Goal: Task Accomplishment & Management: Manage account settings

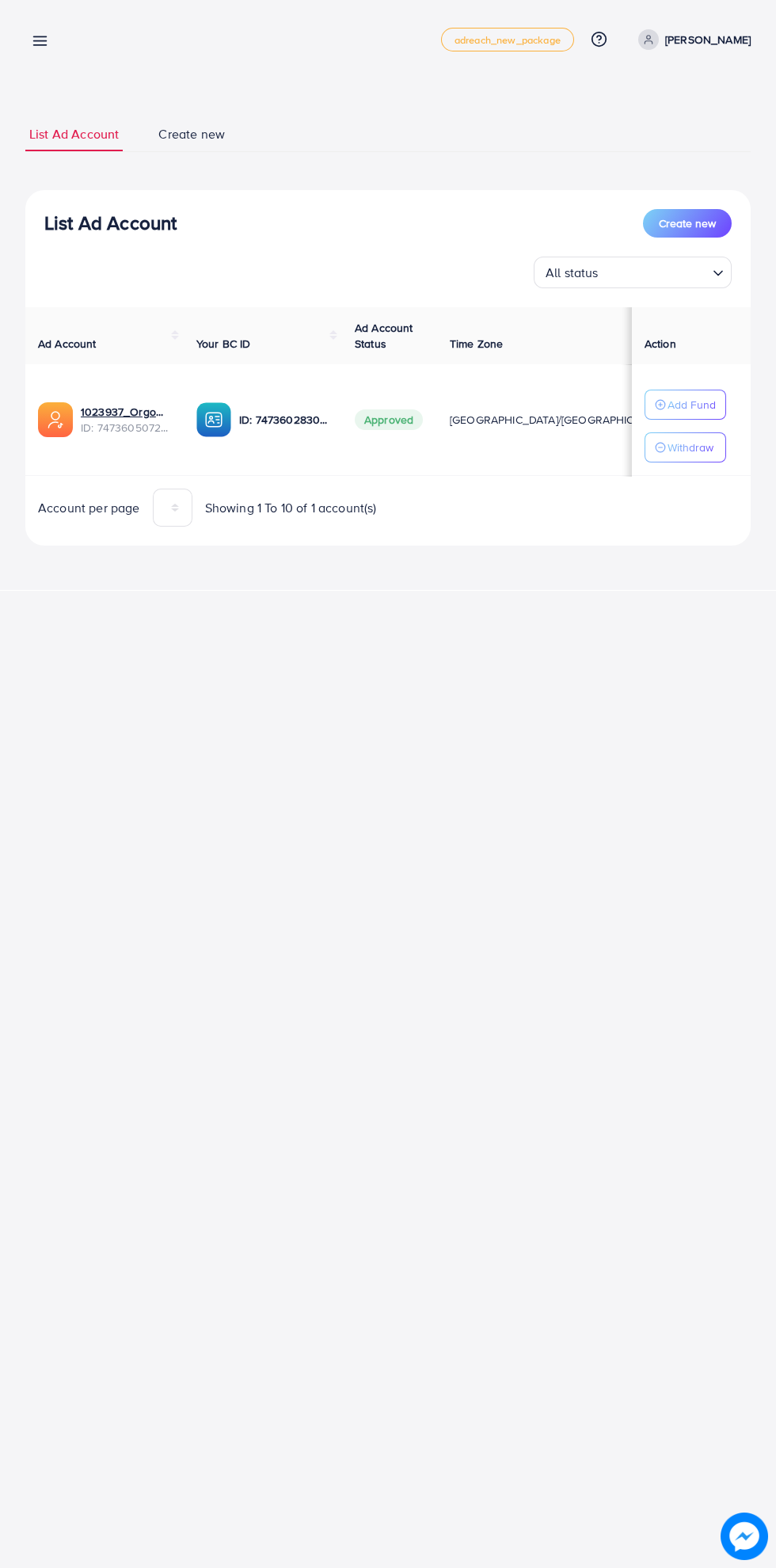
scroll to position [0, 24]
click at [41, 30] on link at bounding box center [37, 39] width 23 height 20
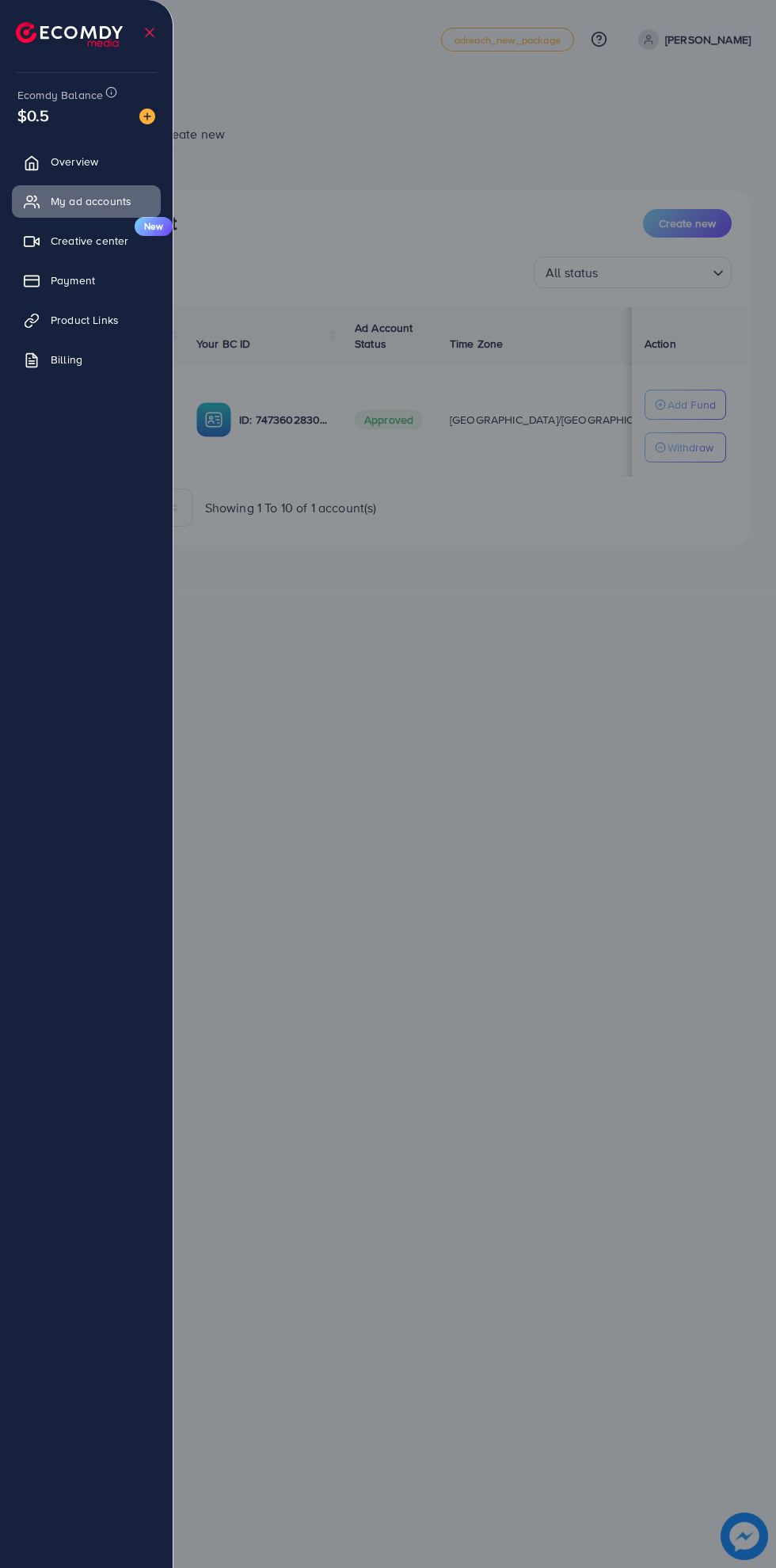
click at [75, 286] on span "Payment" at bounding box center [73, 280] width 45 height 15
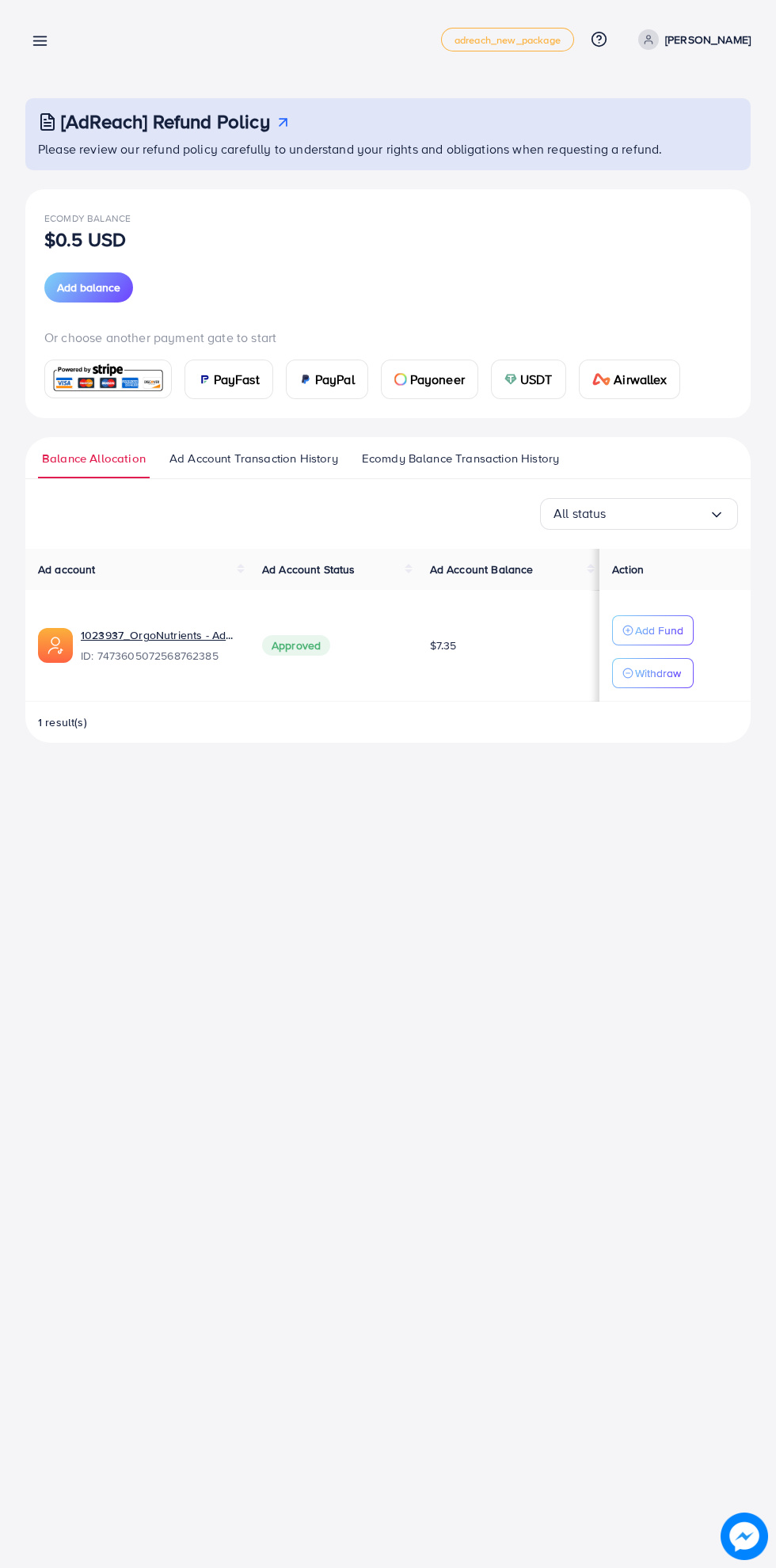
click at [126, 362] on img at bounding box center [108, 379] width 117 height 34
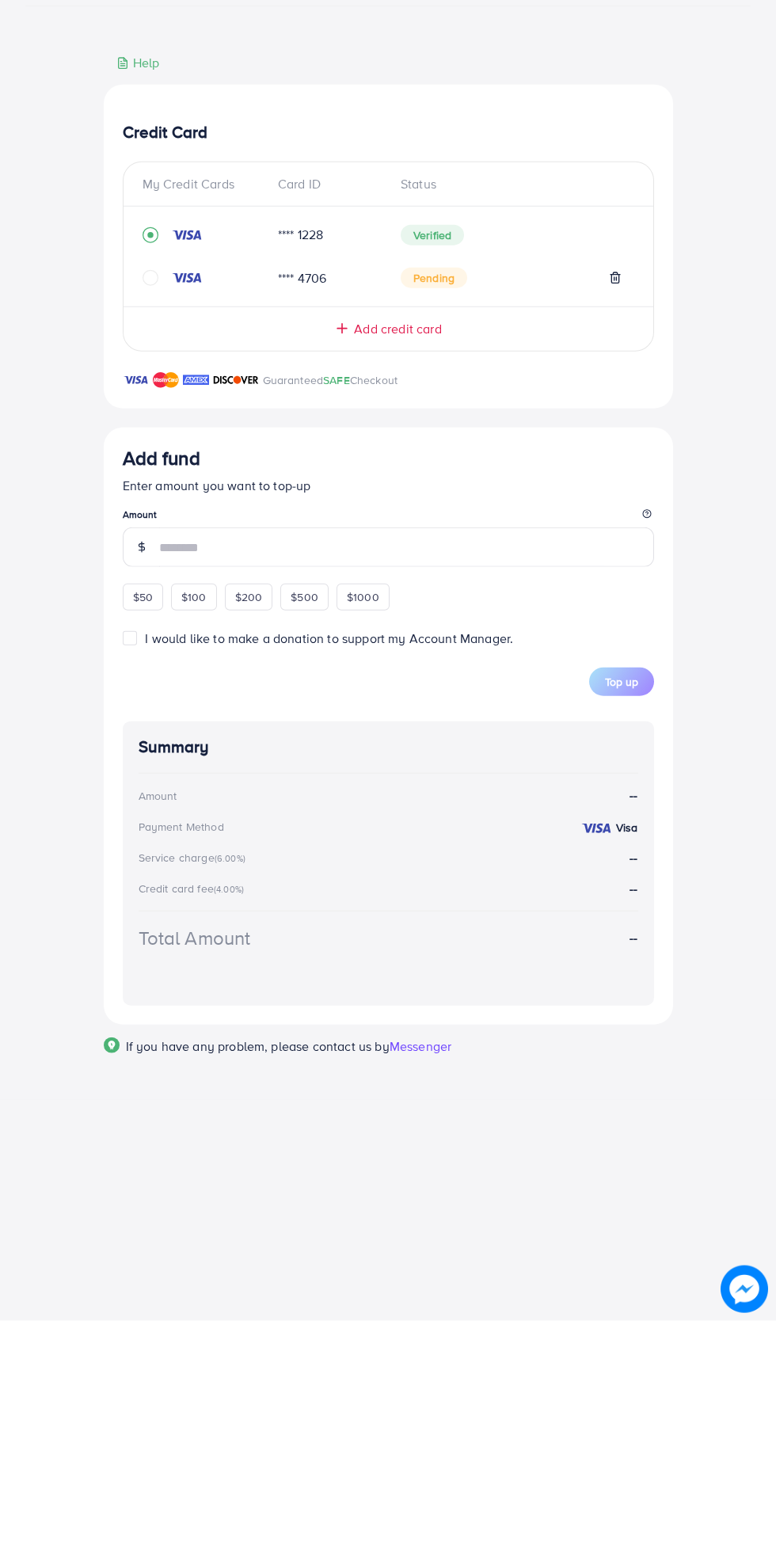
click at [202, 854] on div "$100" at bounding box center [195, 844] width 46 height 27
type input "***"
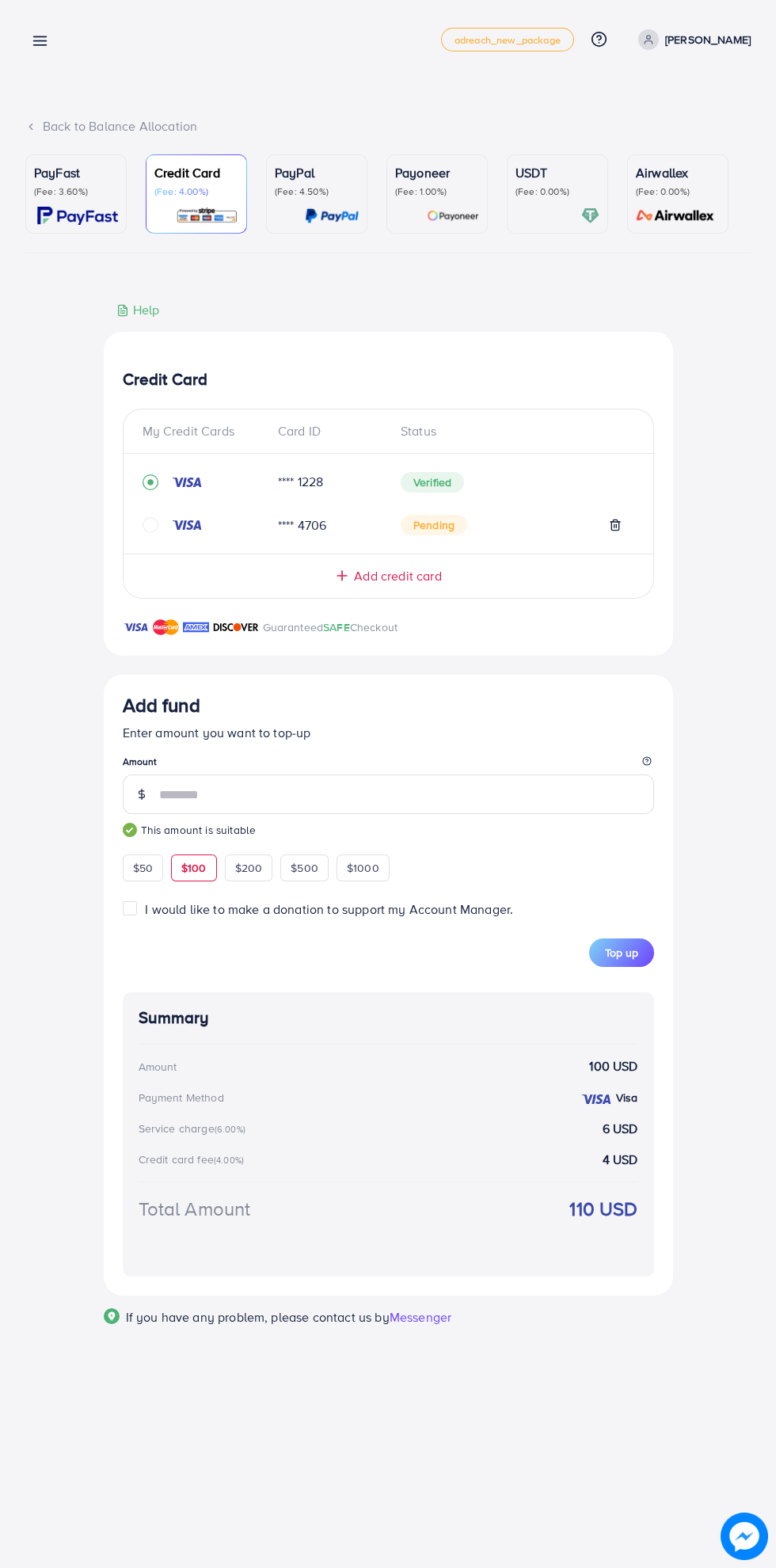
click at [653, 958] on button "Top up" at bounding box center [622, 952] width 65 height 28
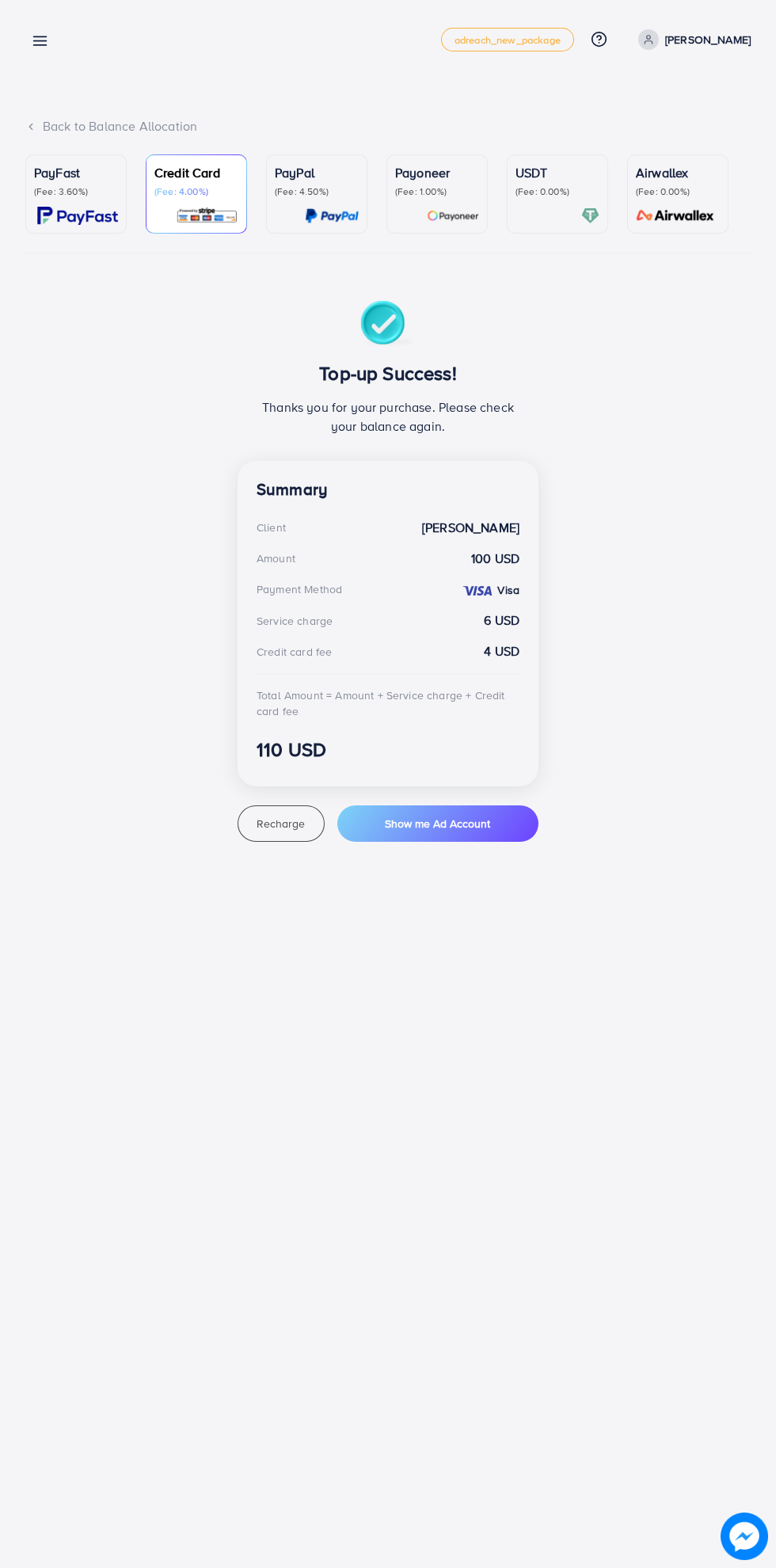
click at [505, 1349] on div "Add fund adreach_new_package Help Center Contact Support Plans and Pricing Term…" at bounding box center [388, 784] width 776 height 1568
click at [47, 46] on icon at bounding box center [39, 40] width 16 height 16
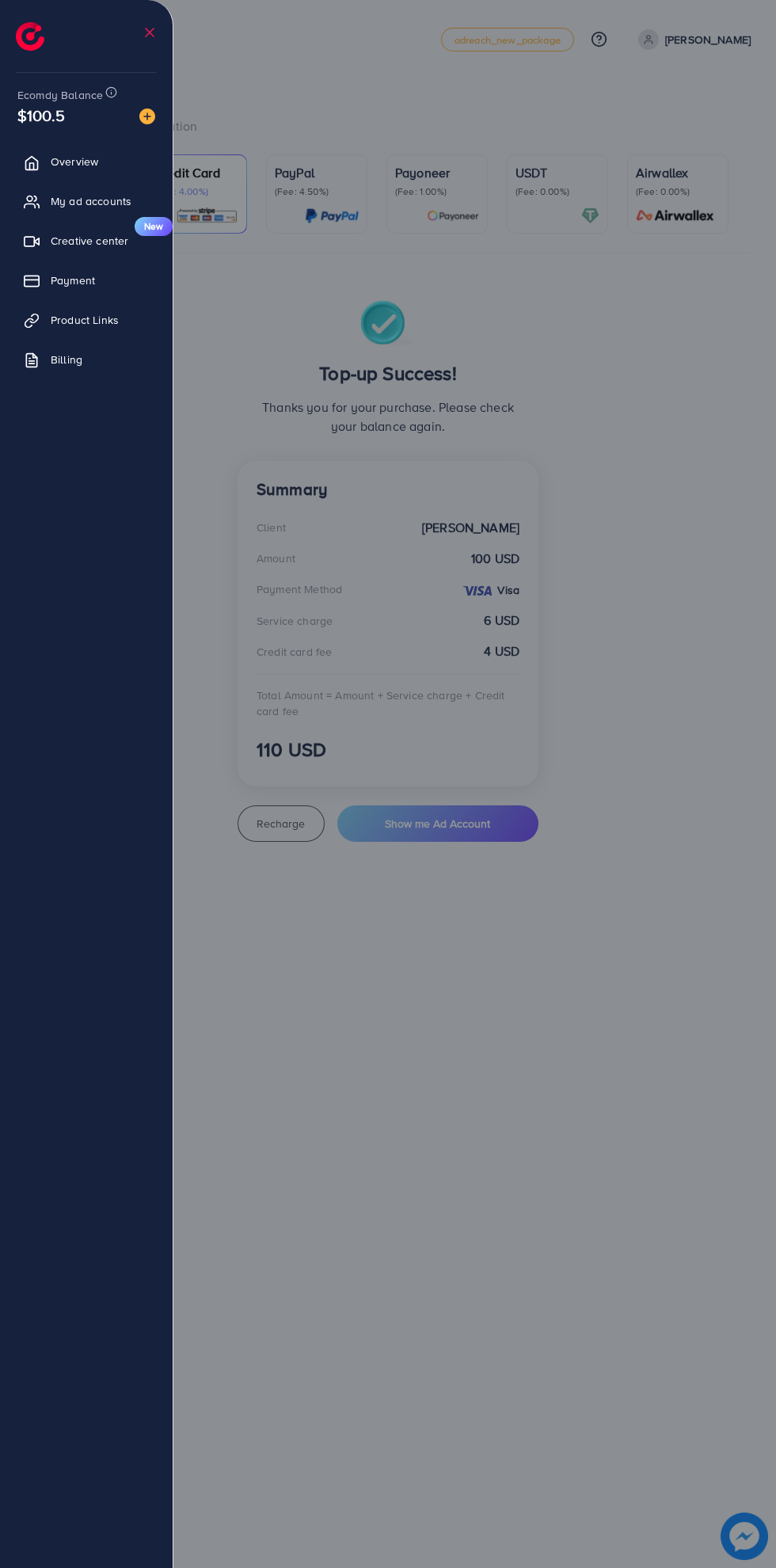
click at [82, 170] on span "Overview" at bounding box center [74, 161] width 47 height 15
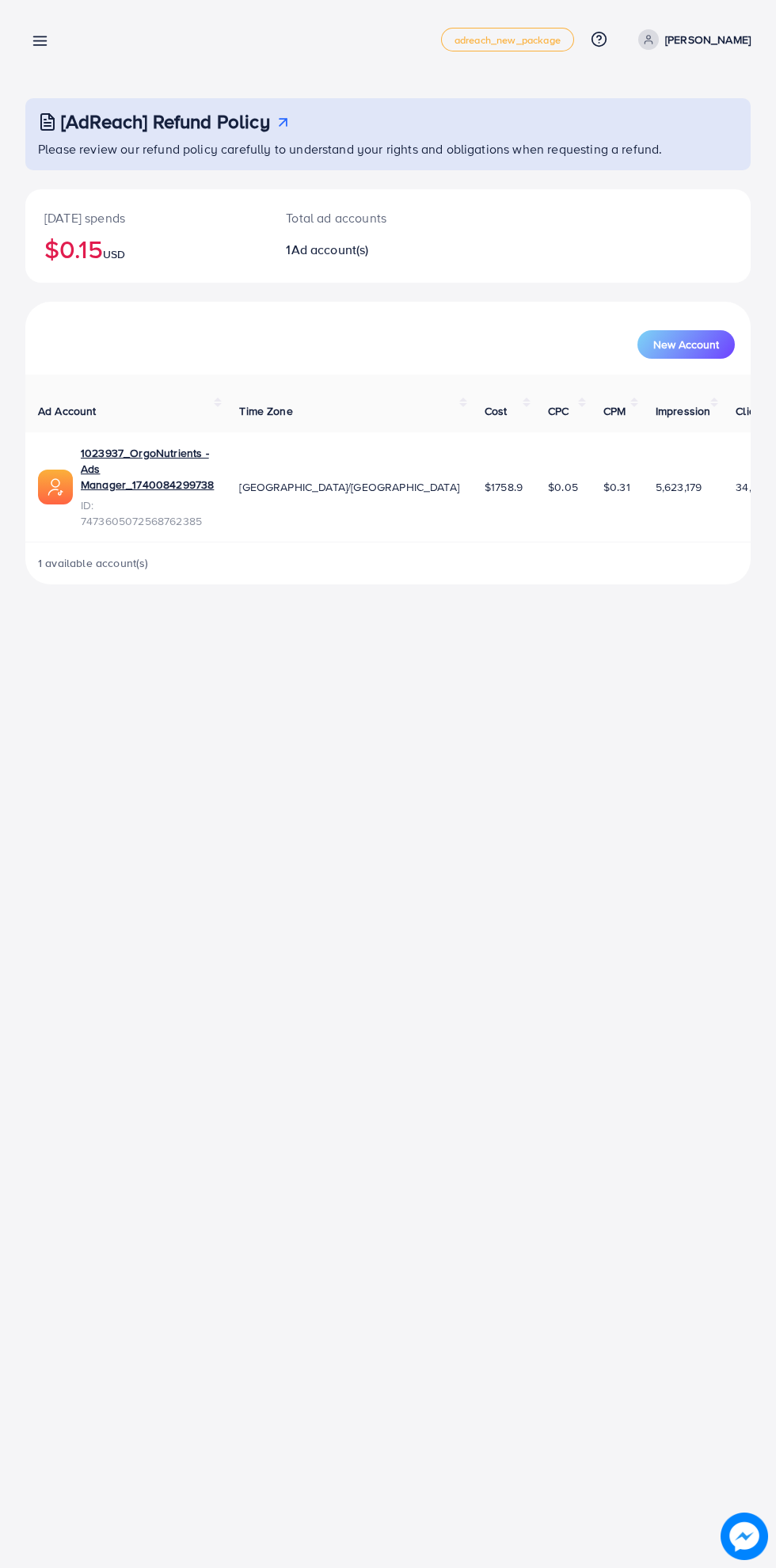
click at [39, 41] on line at bounding box center [40, 41] width 13 height 0
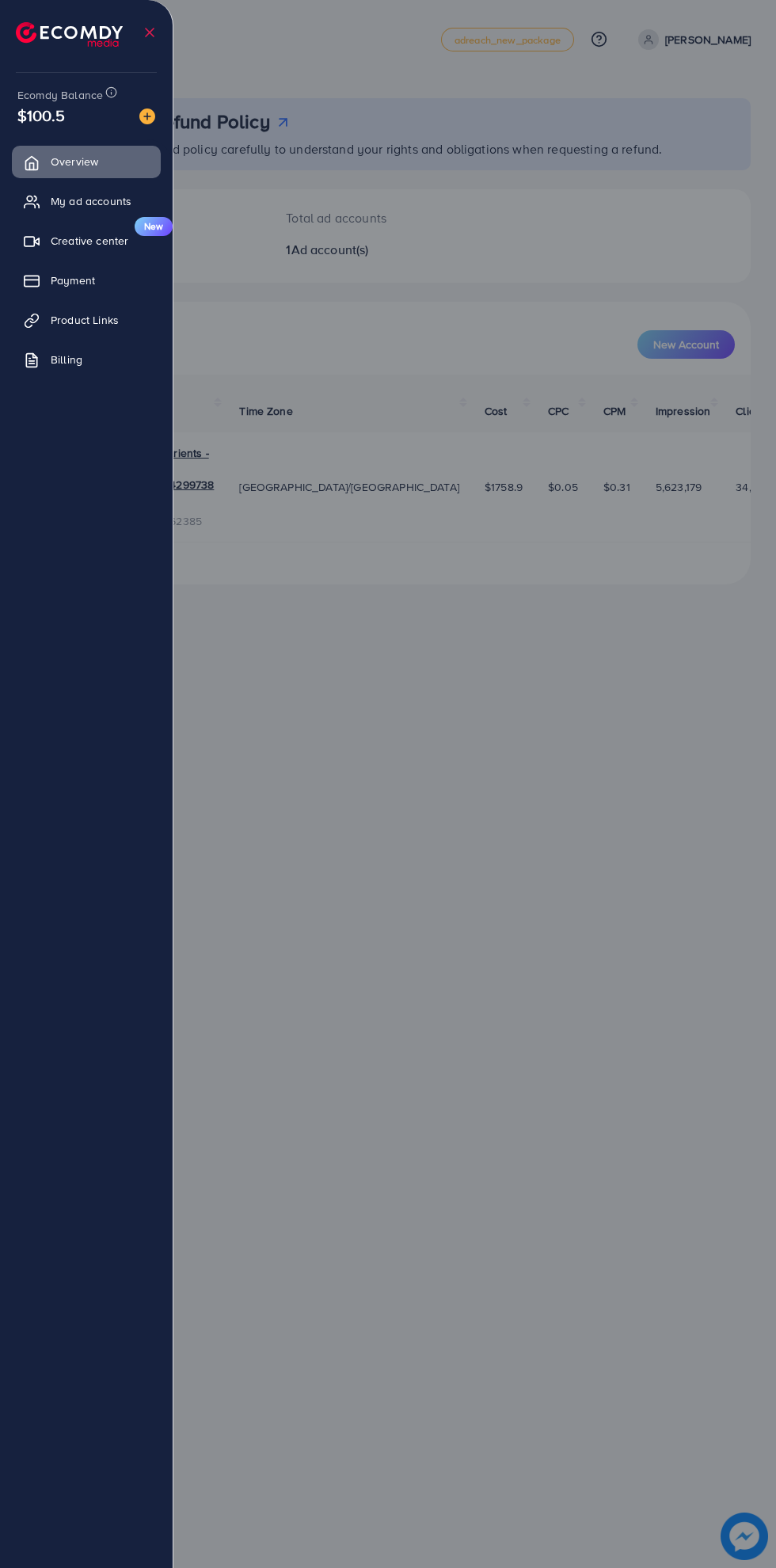
click at [82, 164] on span "Overview" at bounding box center [74, 161] width 47 height 15
click at [556, 1267] on div at bounding box center [388, 940] width 776 height 1882
